Goal: Transaction & Acquisition: Book appointment/travel/reservation

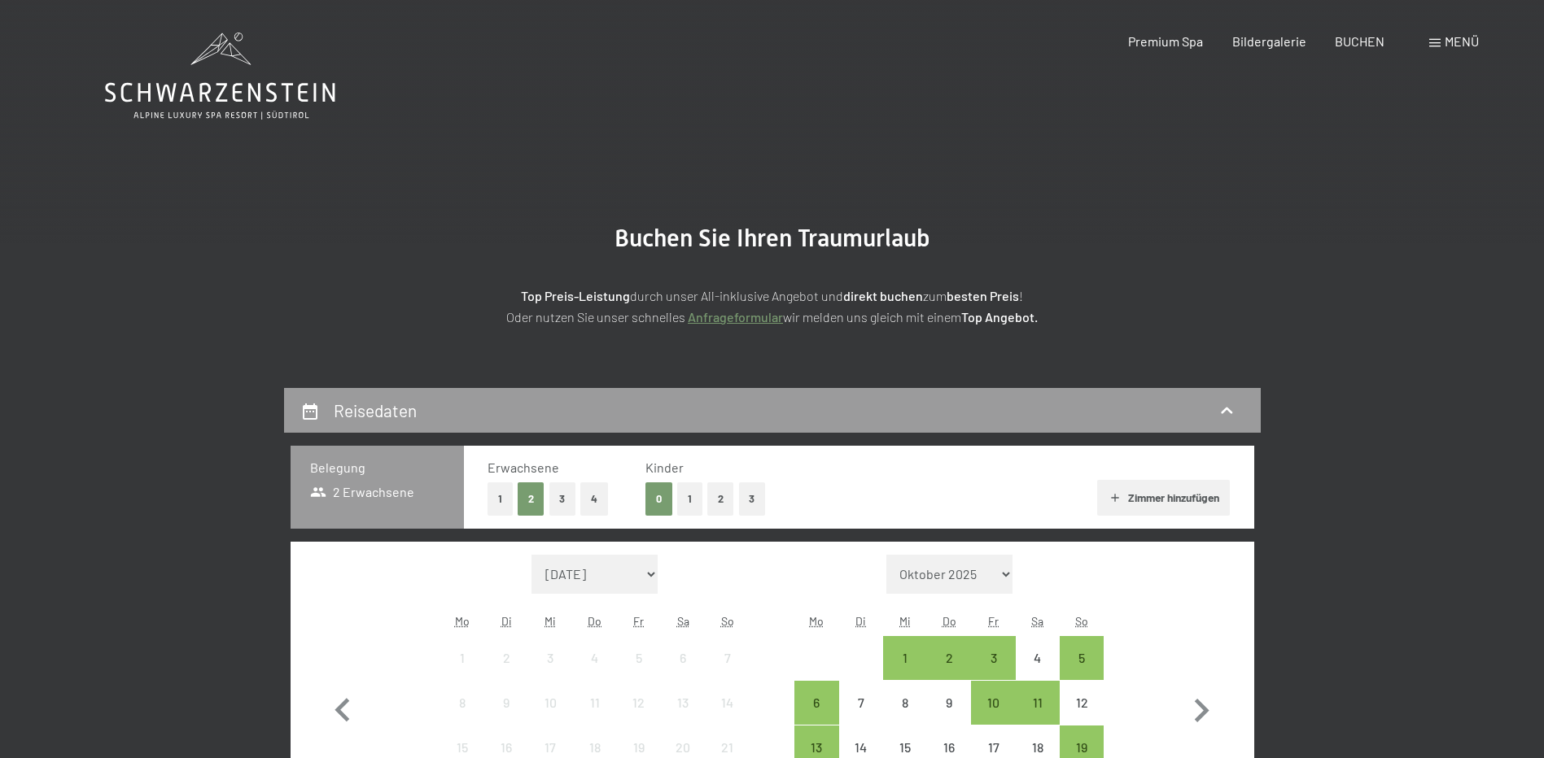
scroll to position [244, 0]
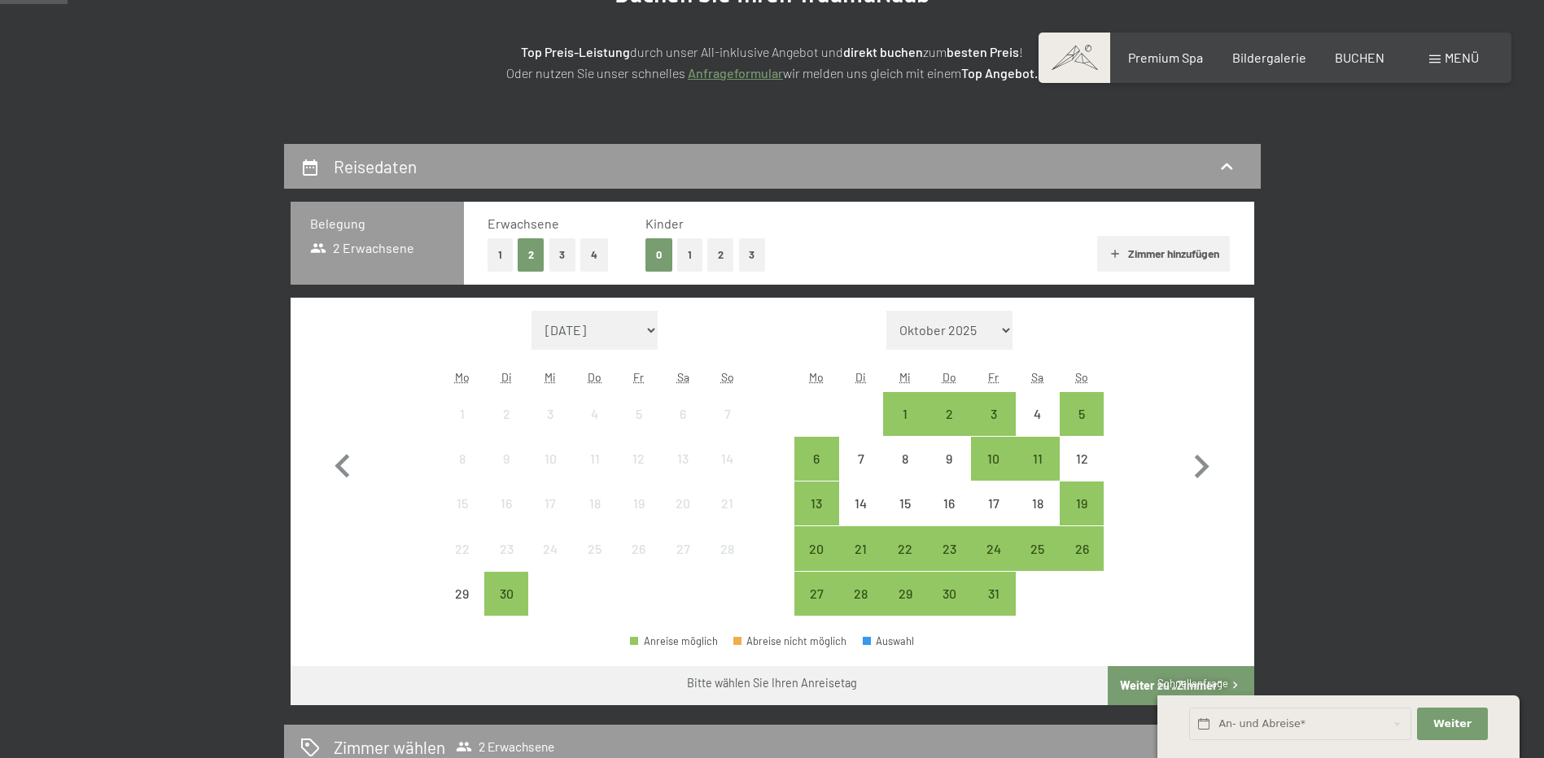
click at [723, 255] on button "2" at bounding box center [720, 254] width 27 height 33
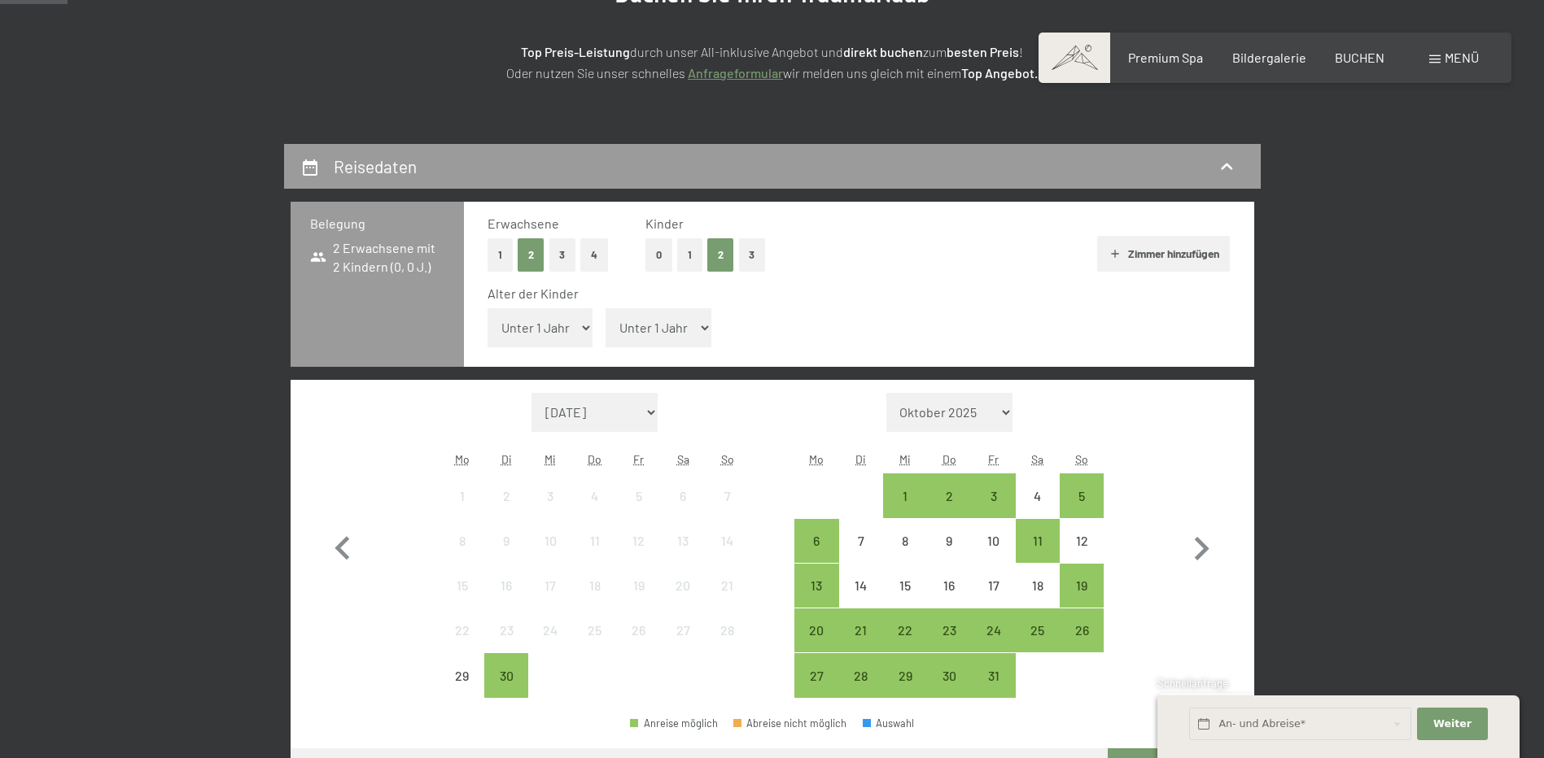
click at [584, 329] on select "Unter 1 Jahr 1 Jahr 2 Jahre 3 Jahre 4 Jahre 5 Jahre 6 Jahre 7 Jahre 8 Jahre 9 J…" at bounding box center [540, 327] width 106 height 39
select select "12"
click at [487, 308] on select "Unter 1 Jahr 1 Jahr 2 Jahre 3 Jahre 4 Jahre 5 Jahre 6 Jahre 7 Jahre 8 Jahre 9 J…" at bounding box center [540, 327] width 106 height 39
click at [702, 328] on select "Unter 1 Jahr 1 Jahr 2 Jahre 3 Jahre 4 Jahre 5 Jahre 6 Jahre 7 Jahre 8 Jahre 9 J…" at bounding box center [658, 327] width 106 height 39
select select "16"
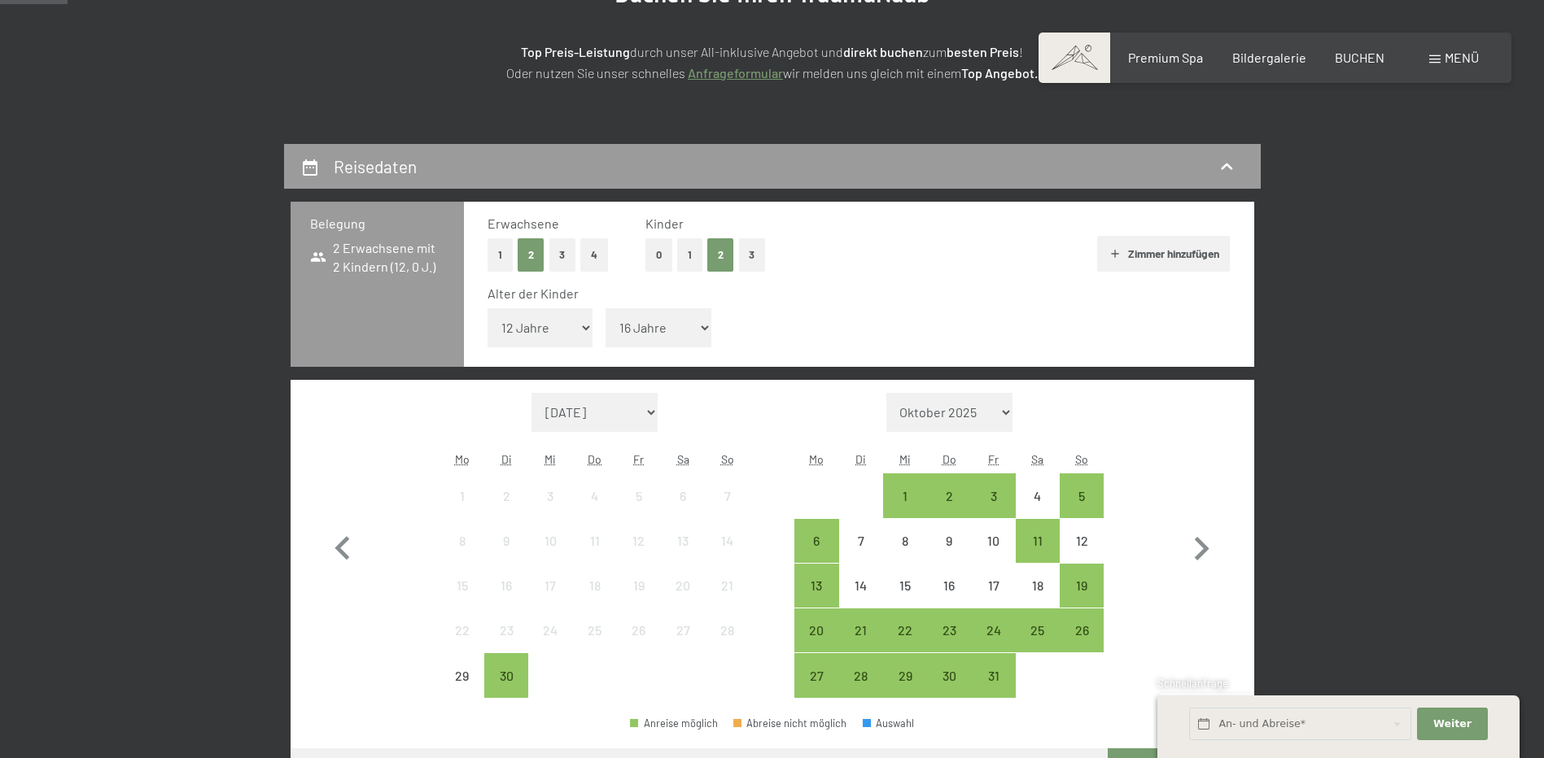
click at [605, 308] on select "Unter 1 Jahr 1 Jahr 2 Jahre 3 Jahre 4 Jahre 5 Jahre 6 Jahre 7 Jahre 8 Jahre 9 J…" at bounding box center [658, 327] width 106 height 39
click at [1194, 547] on icon "button" at bounding box center [1201, 549] width 47 height 47
select select "[DATE]"
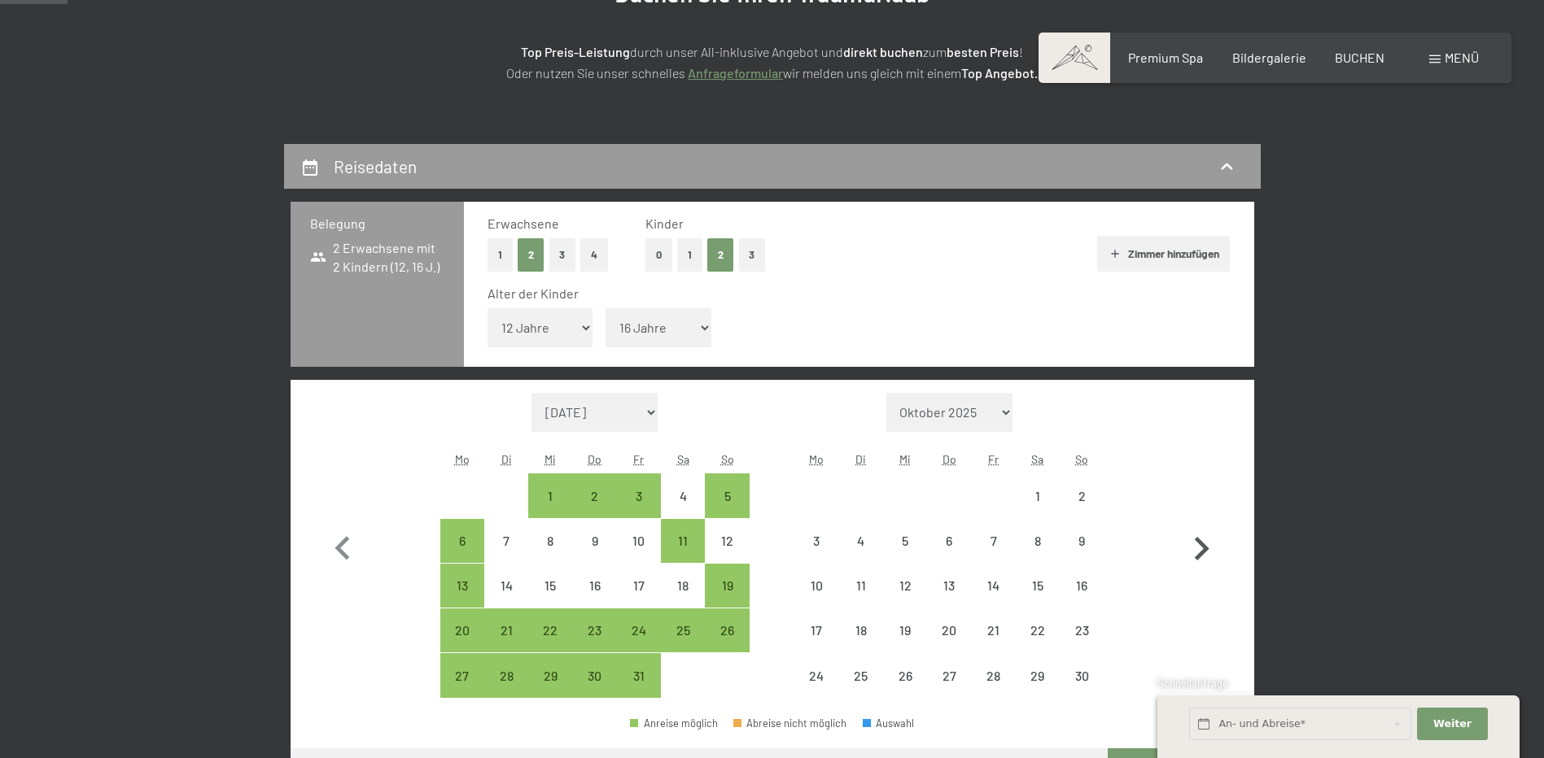
click at [1194, 547] on icon "button" at bounding box center [1201, 549] width 47 height 47
select select "[DATE]"
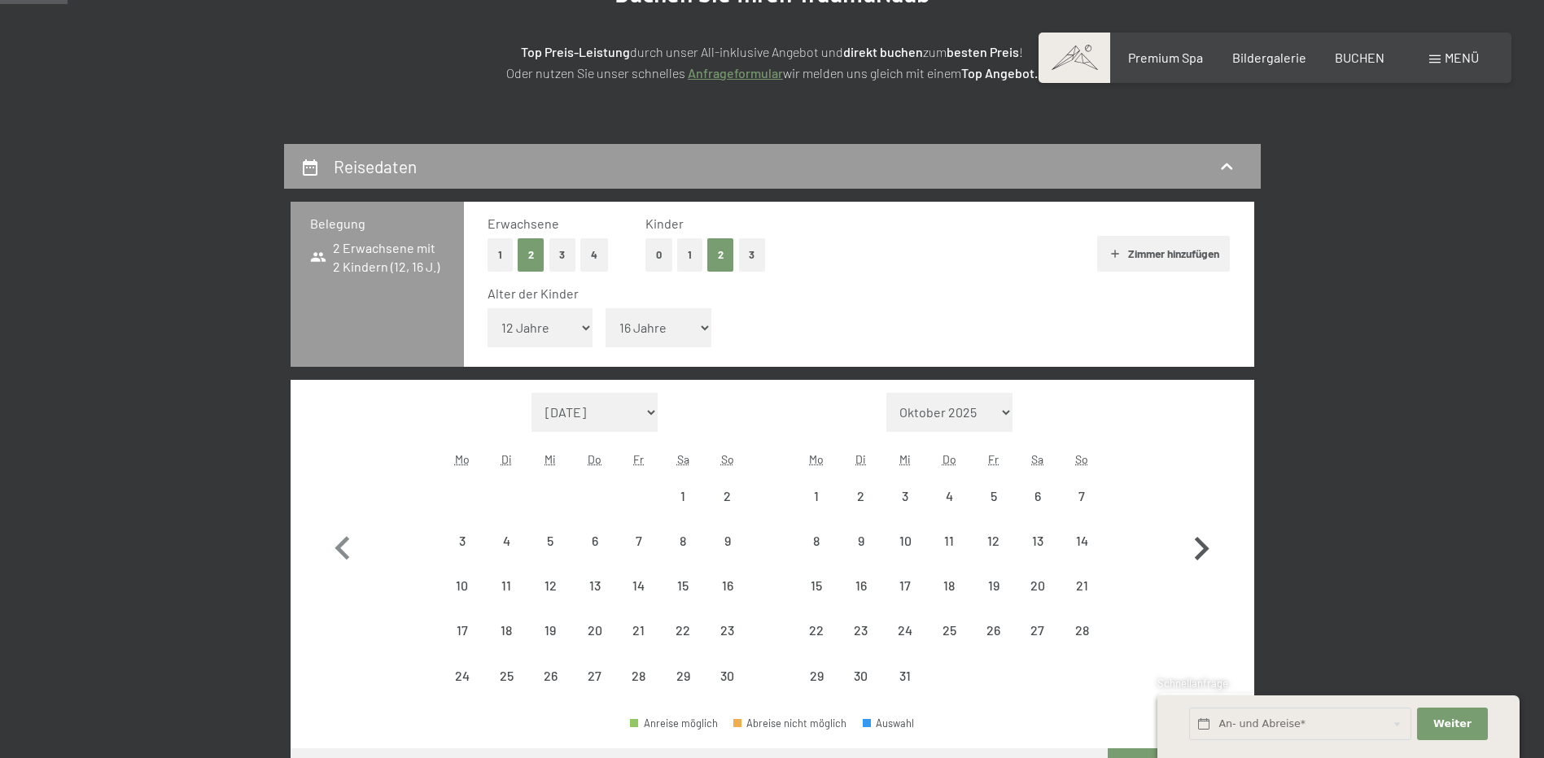
select select "[DATE]"
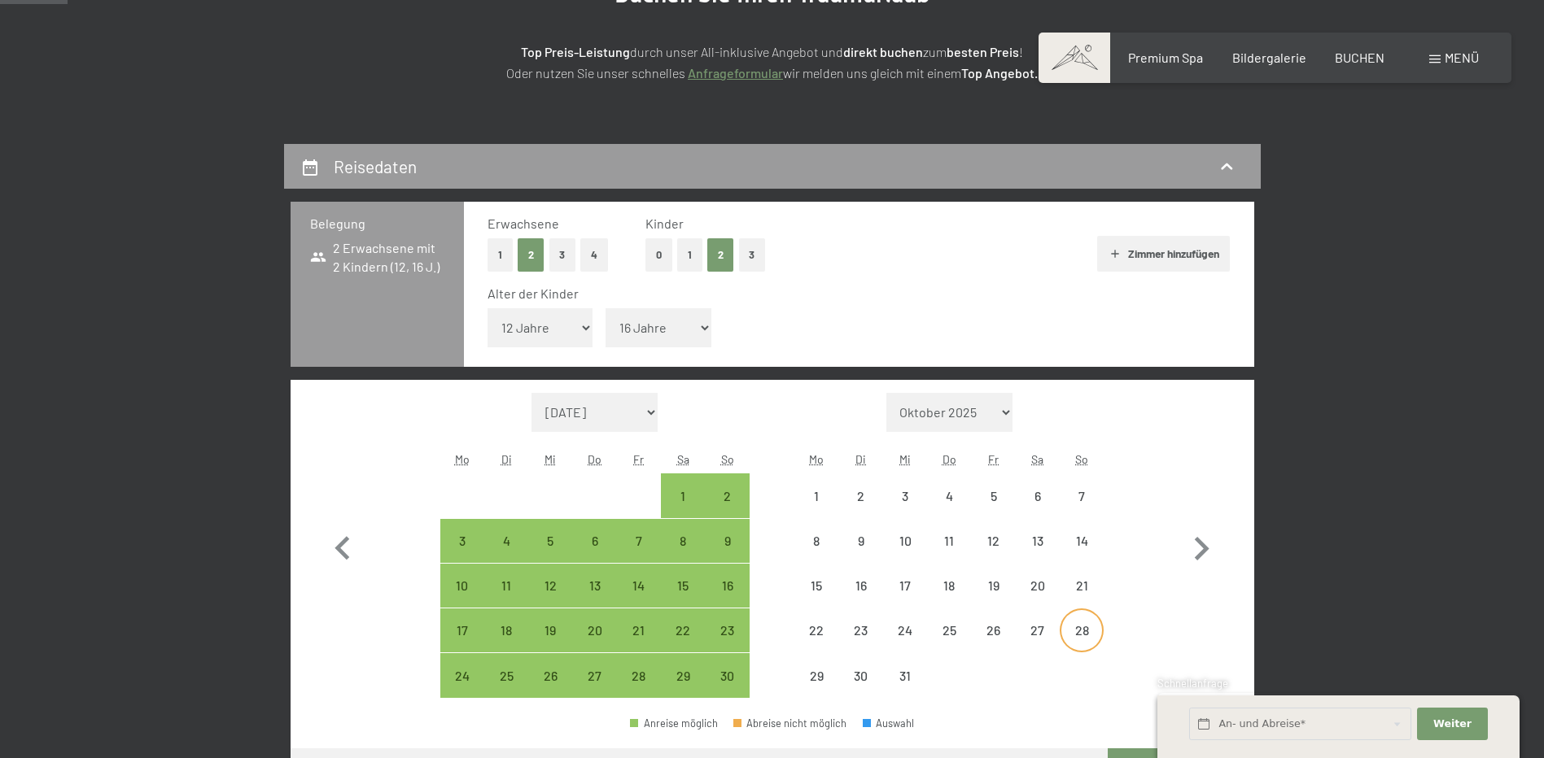
select select "[DATE]"
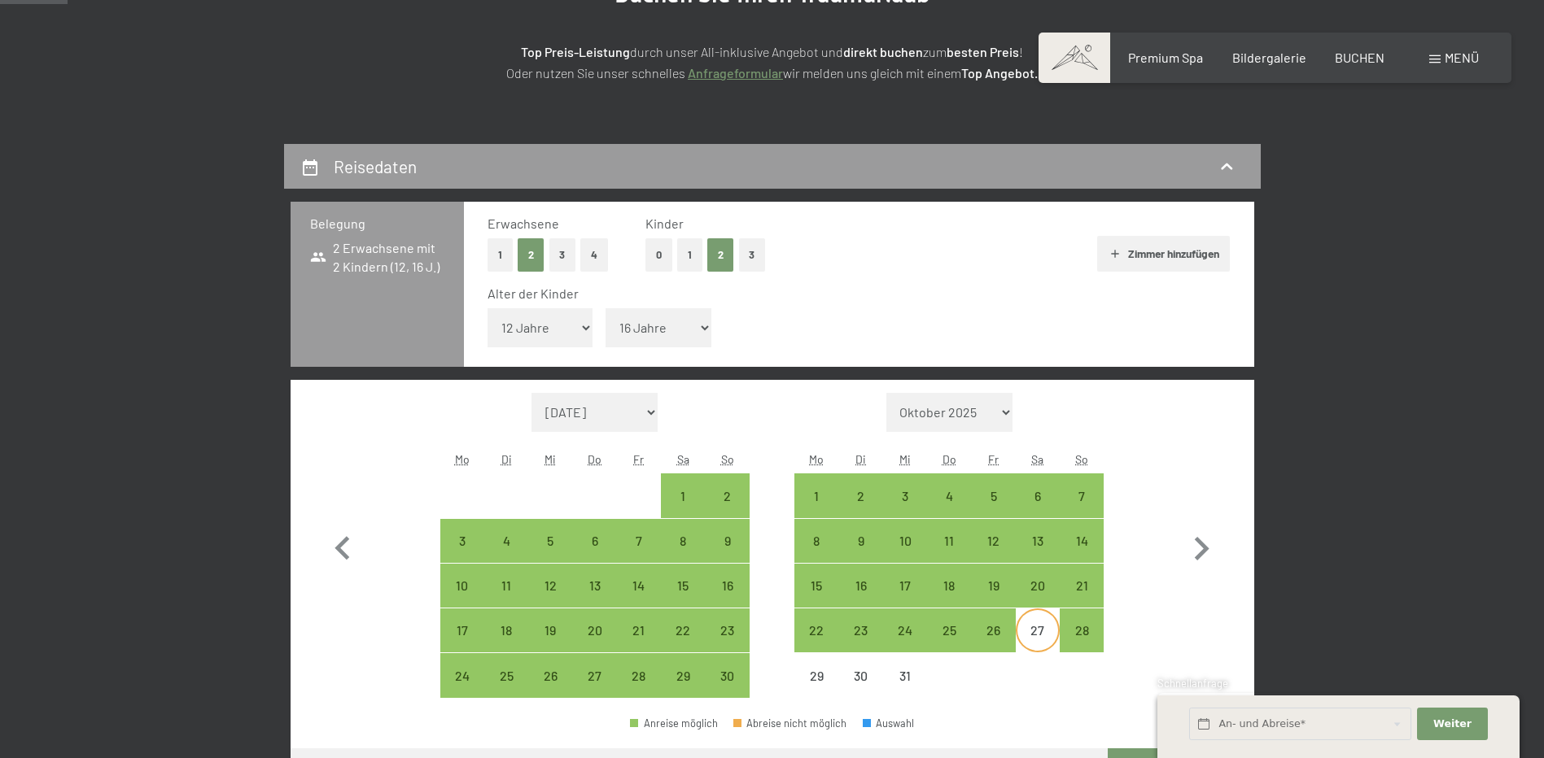
click at [1037, 628] on div "27" at bounding box center [1037, 644] width 41 height 41
select select "[DATE]"
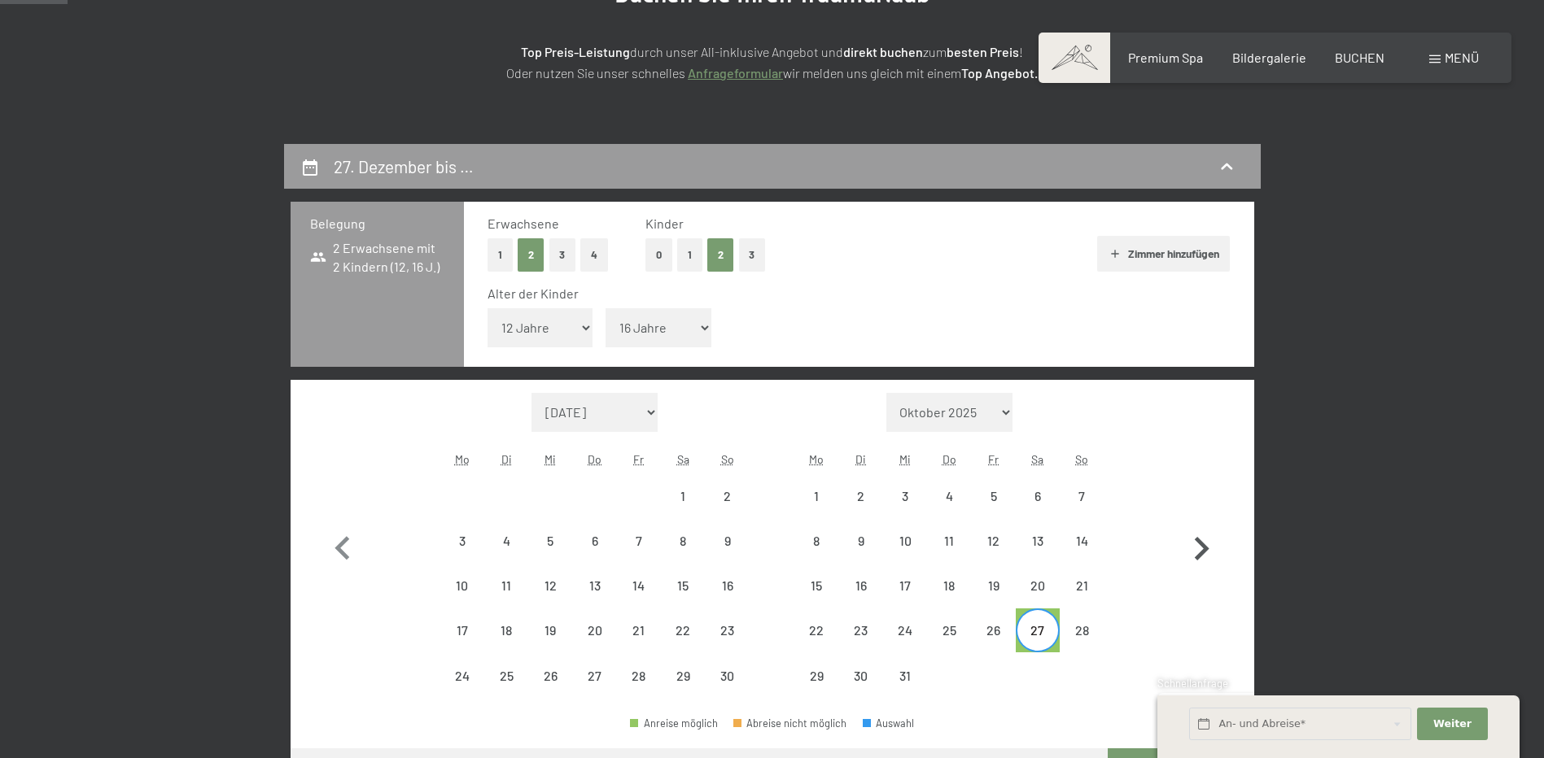
click at [1210, 547] on icon "button" at bounding box center [1201, 549] width 47 height 47
select select "[DATE]"
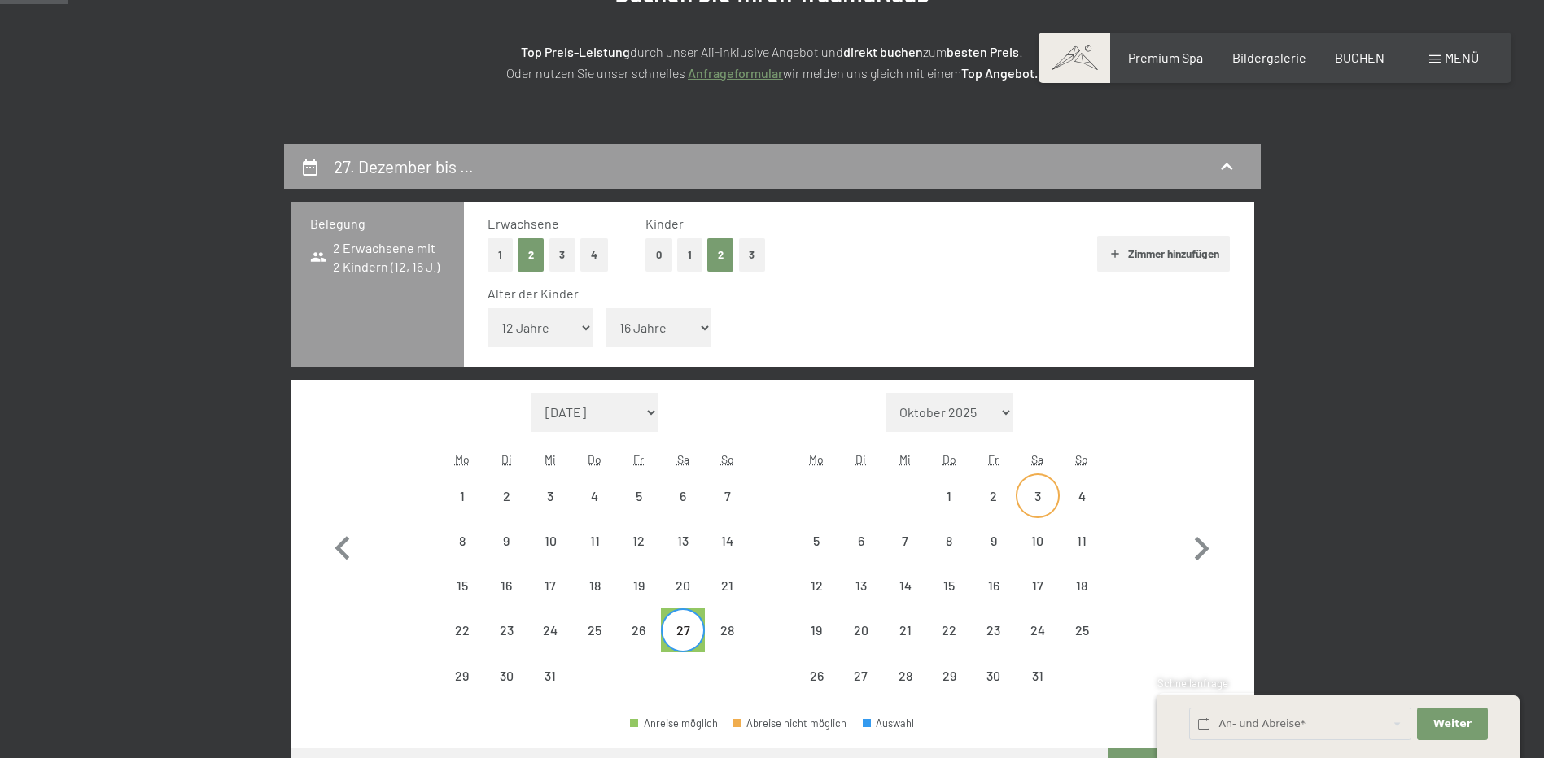
click at [1030, 500] on div "3" at bounding box center [1037, 510] width 41 height 41
select select "[DATE]"
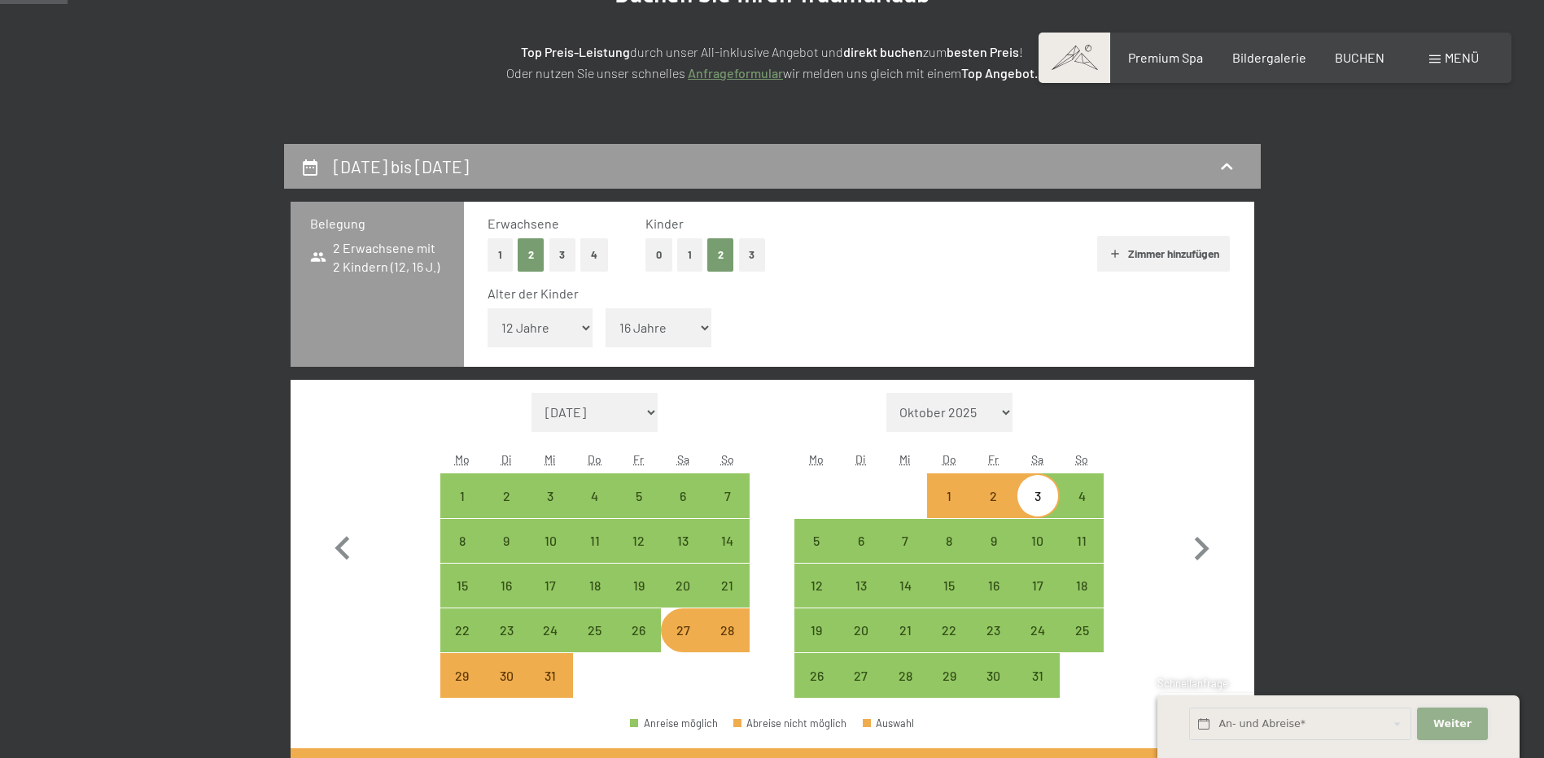
click at [1455, 722] on span "Weiter" at bounding box center [1452, 724] width 38 height 15
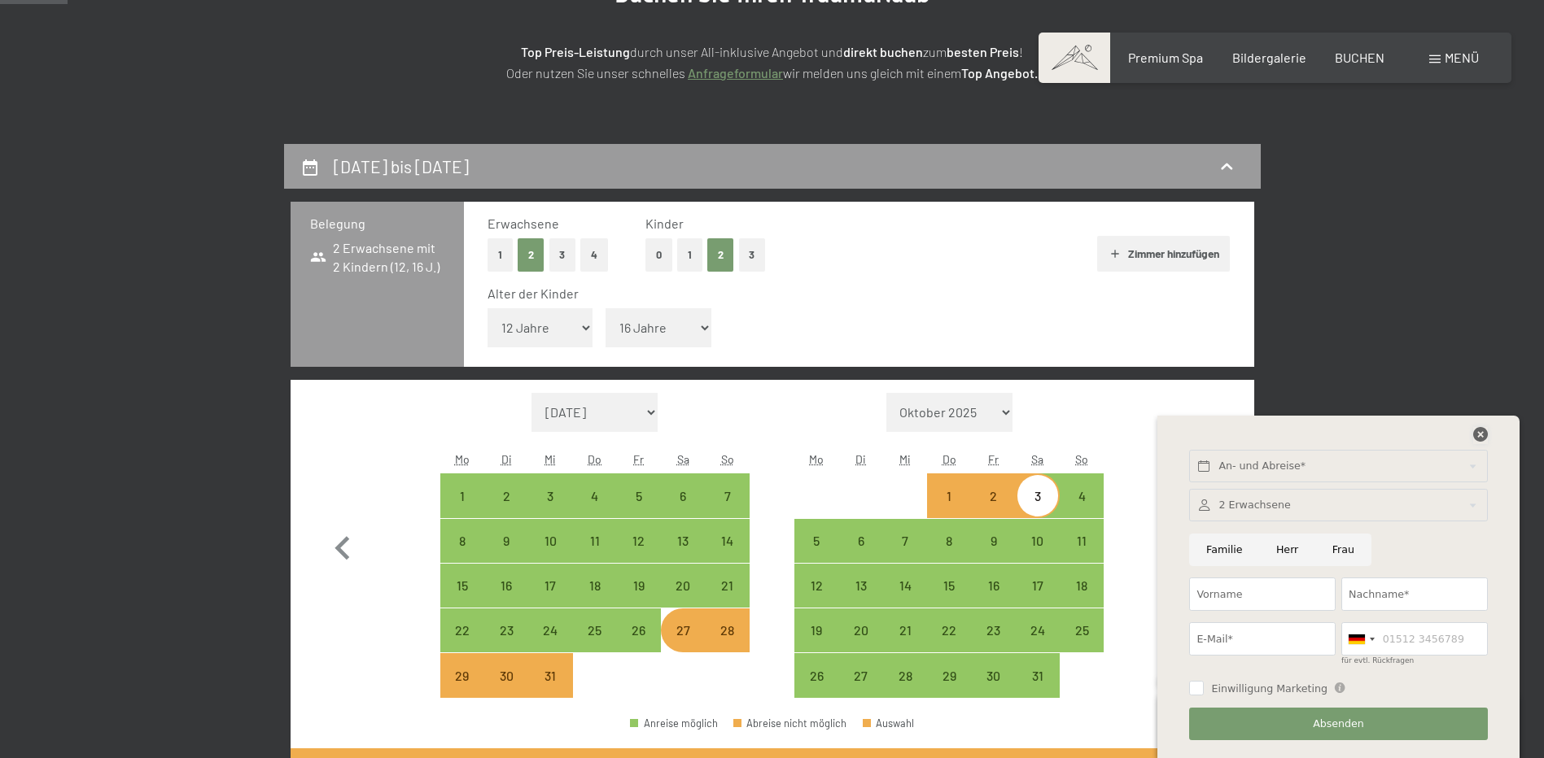
click at [1480, 435] on icon at bounding box center [1480, 434] width 15 height 15
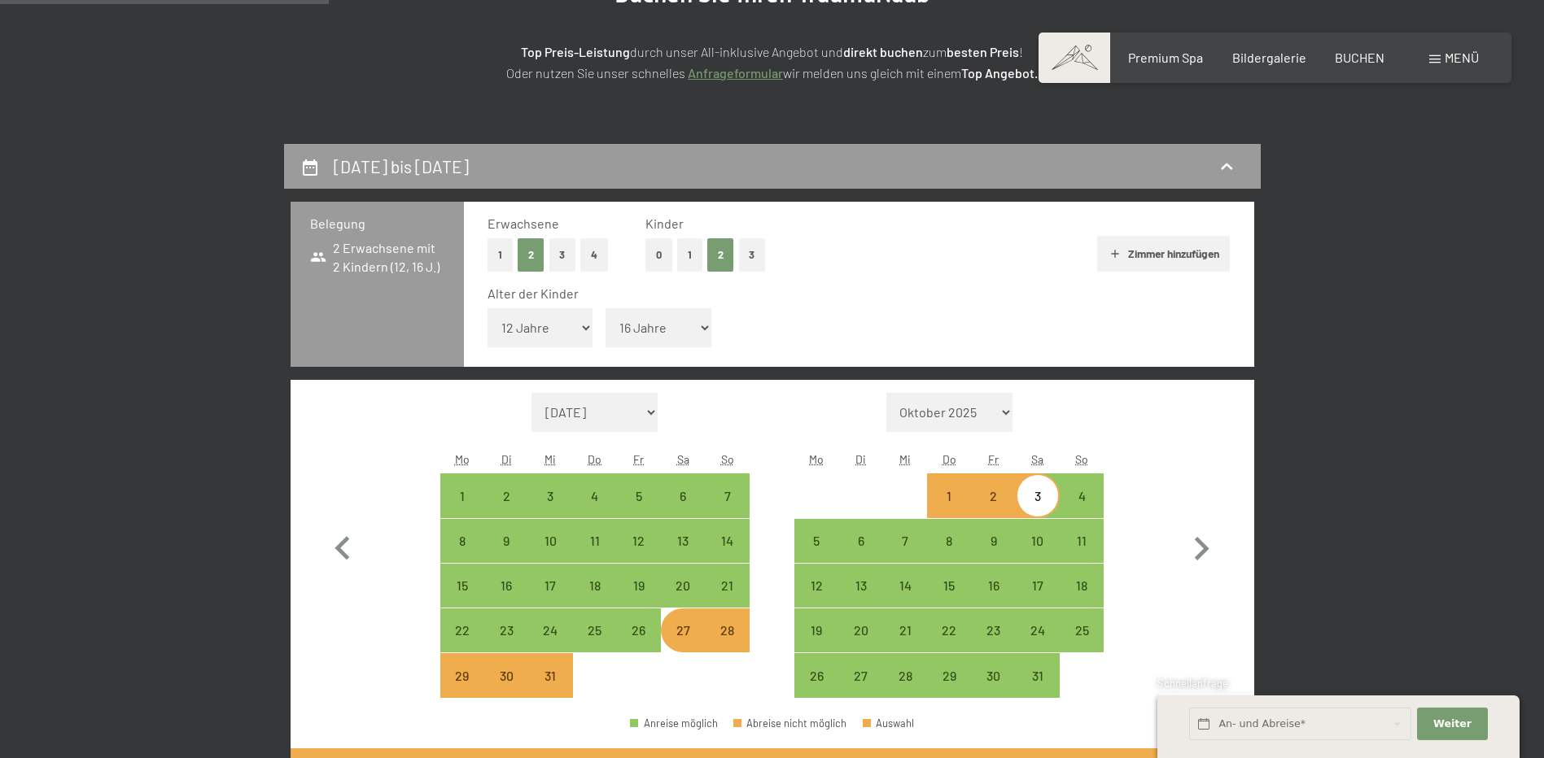
scroll to position [407, 0]
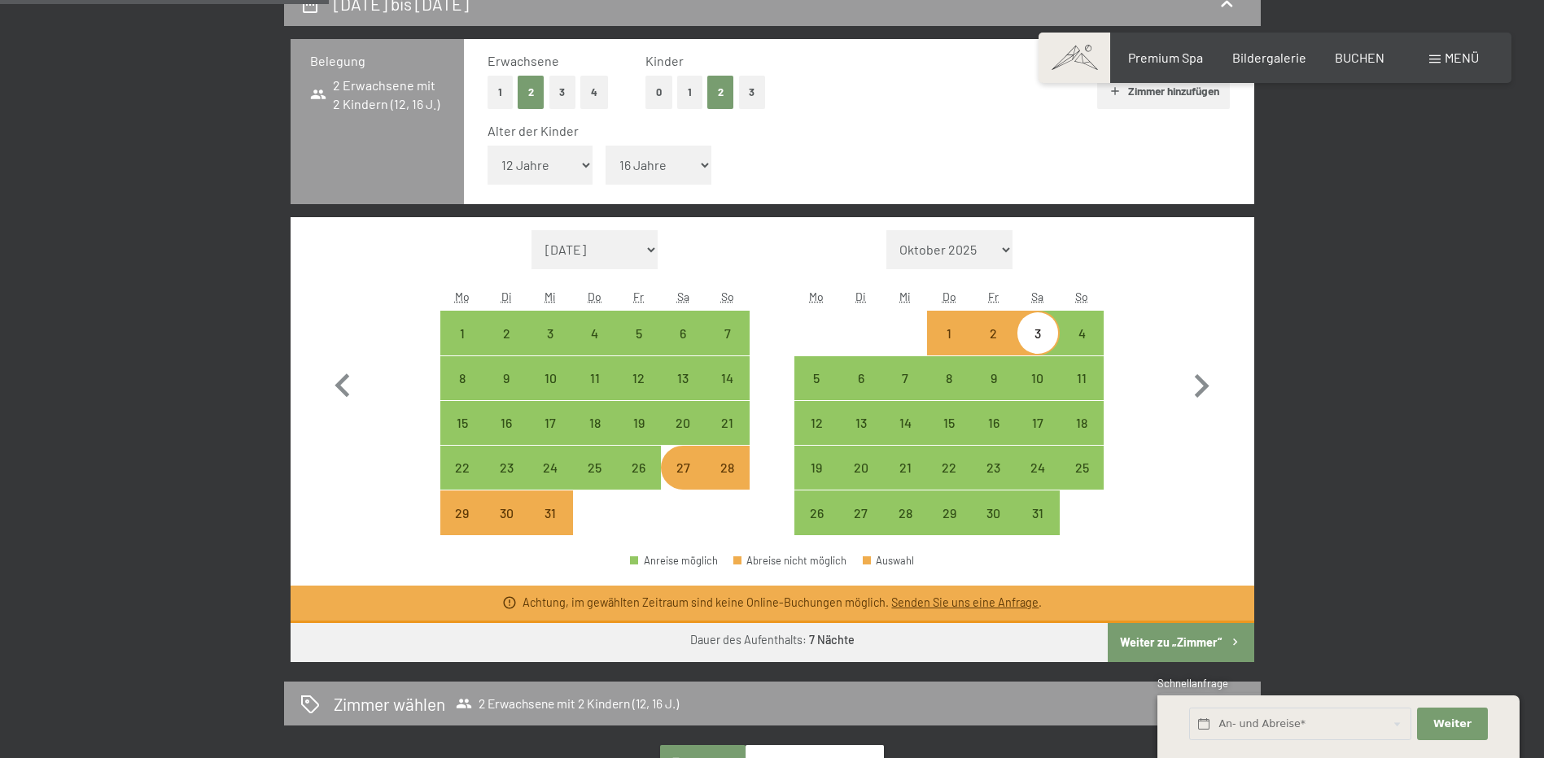
click at [1171, 646] on button "Weiter zu „Zimmer“" at bounding box center [1181, 642] width 146 height 39
select select "[DATE]"
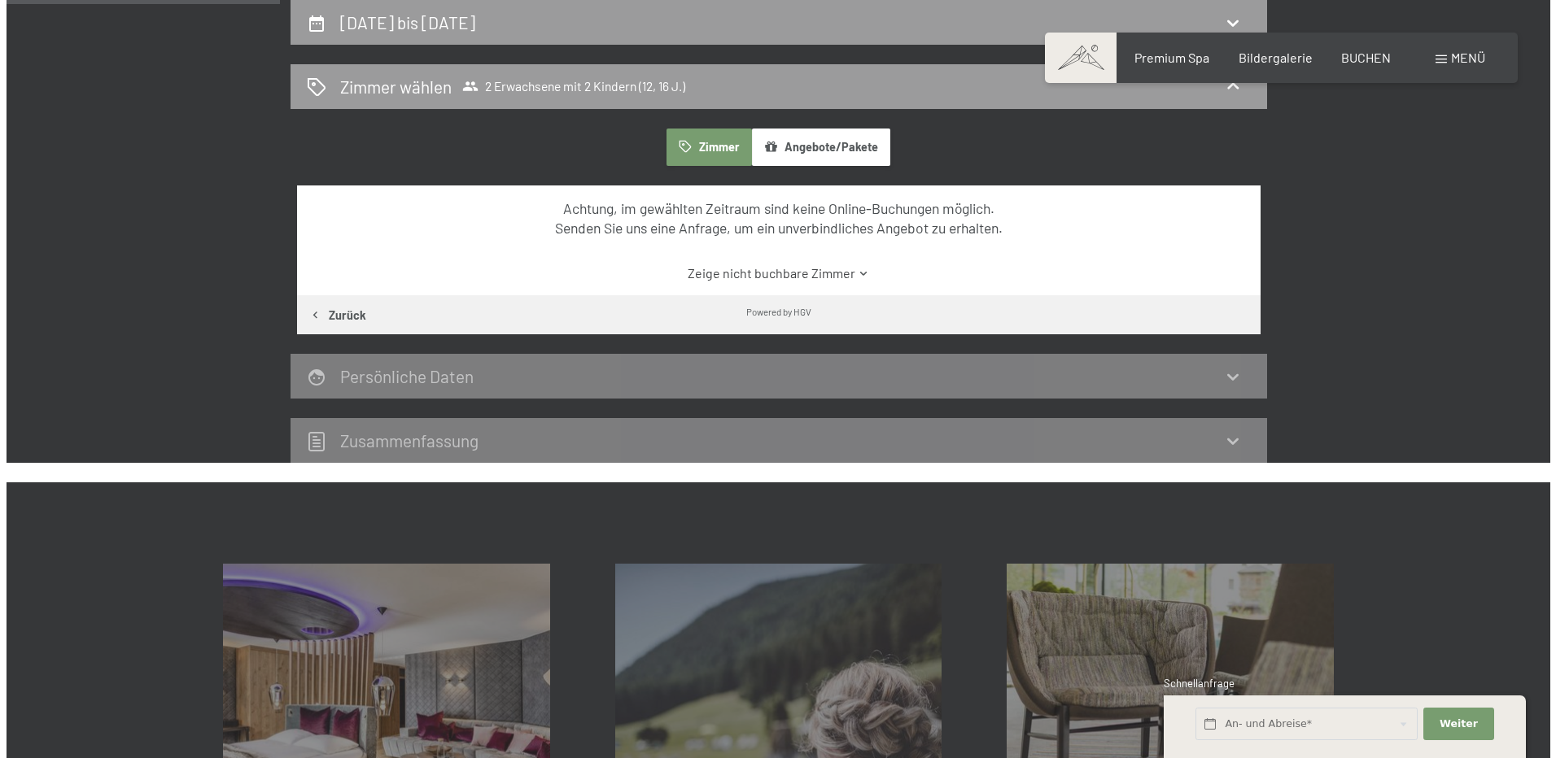
scroll to position [225, 0]
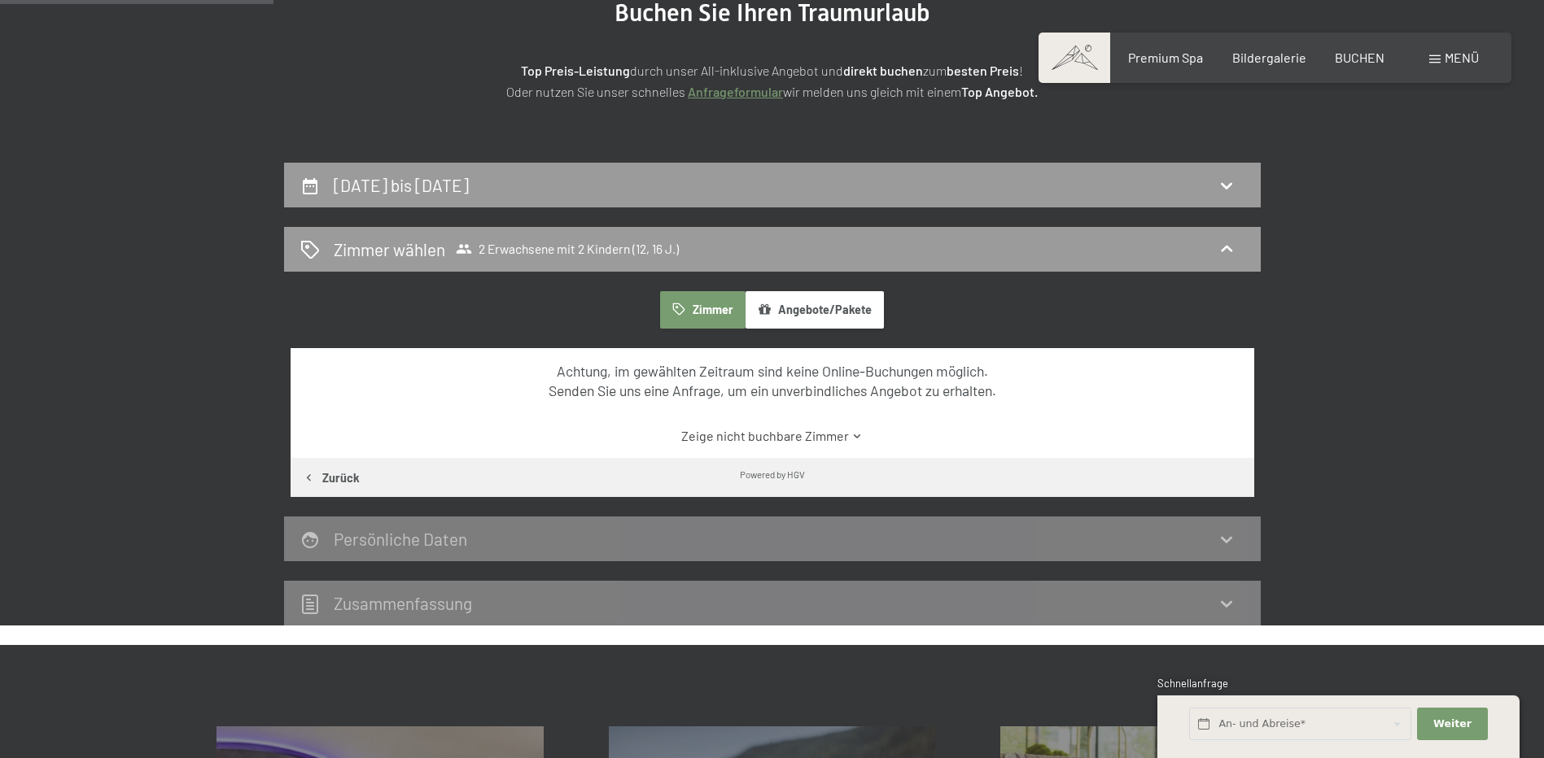
click at [1434, 59] on span at bounding box center [1434, 59] width 11 height 8
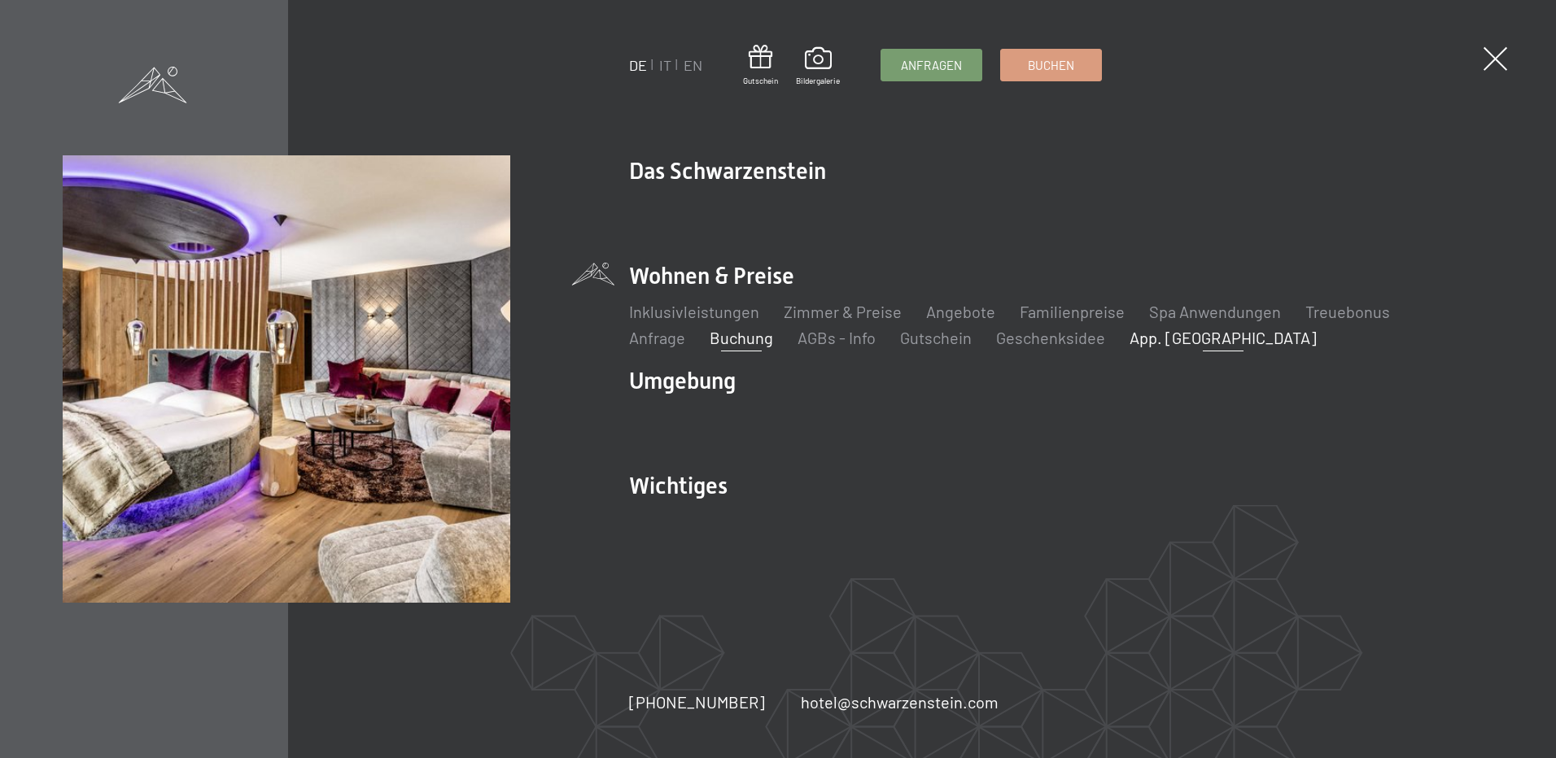
click at [1130, 342] on link "App. [GEOGRAPHIC_DATA]" at bounding box center [1223, 338] width 187 height 20
